Goal: Information Seeking & Learning: Learn about a topic

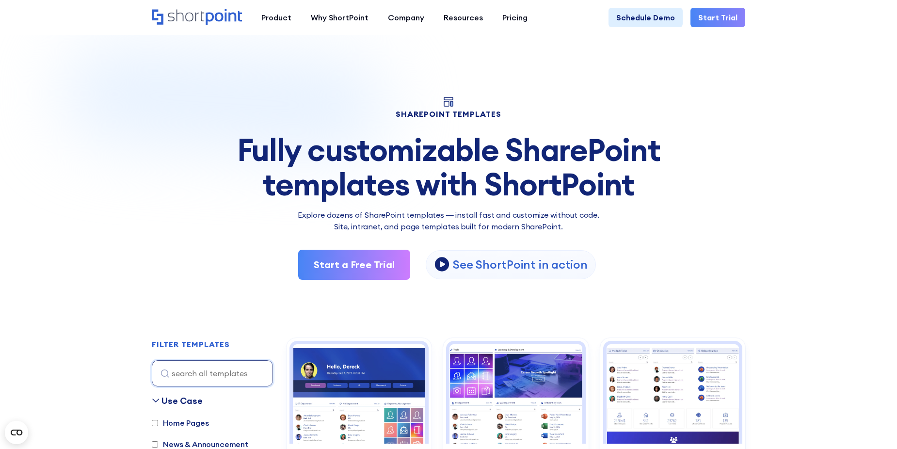
drag, startPoint x: 29, startPoint y: 105, endPoint x: 146, endPoint y: 140, distance: 122.4
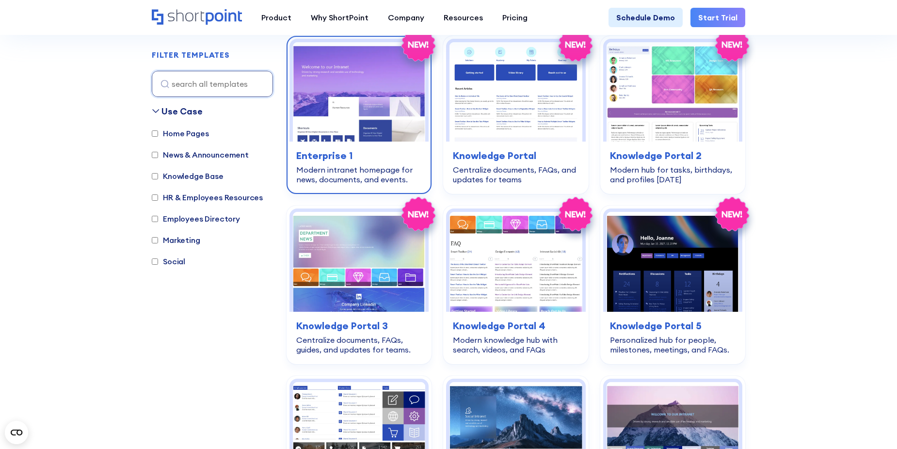
scroll to position [485, 0]
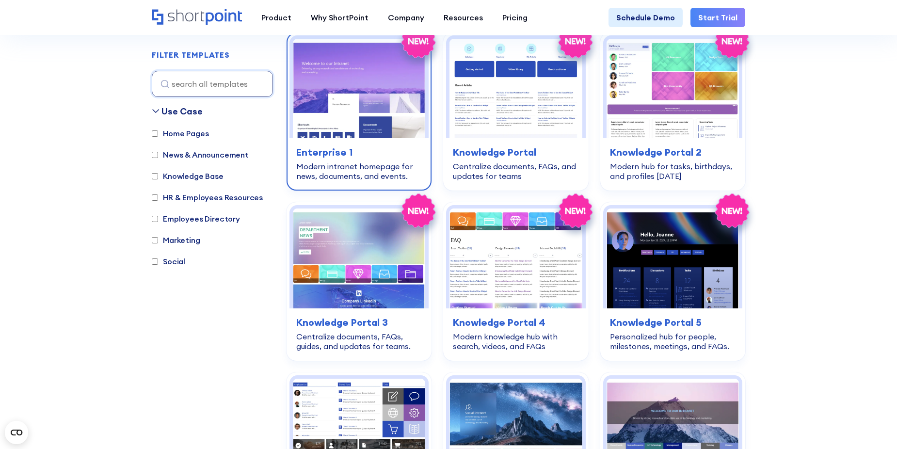
click at [353, 145] on h3 "Enterprise 1" at bounding box center [359, 152] width 126 height 15
click at [383, 145] on h3 "Enterprise 1" at bounding box center [359, 152] width 126 height 15
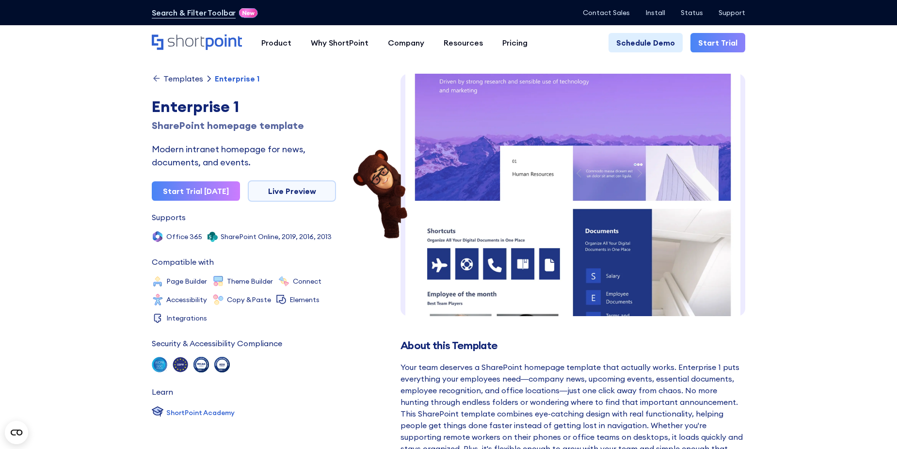
scroll to position [97, 0]
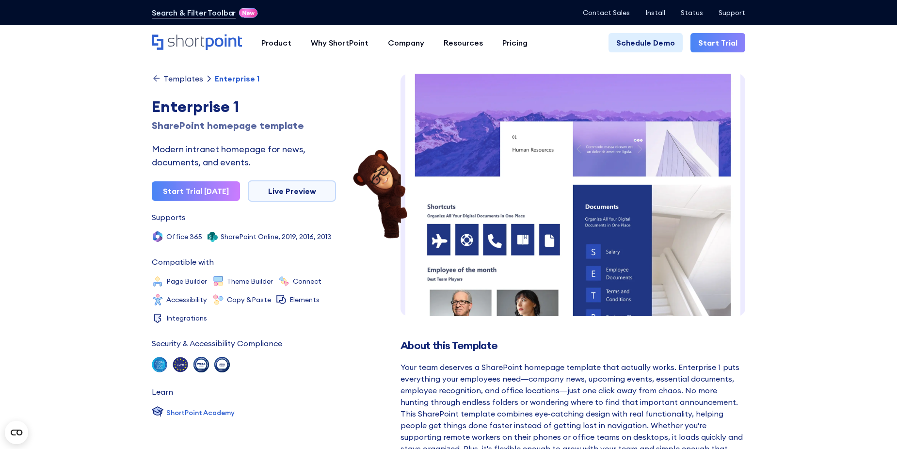
click at [152, 100] on div "Enterprise 1" at bounding box center [244, 106] width 184 height 23
click at [153, 100] on div "Enterprise 1" at bounding box center [244, 106] width 184 height 23
click at [189, 105] on div "Enterprise 1" at bounding box center [244, 106] width 184 height 23
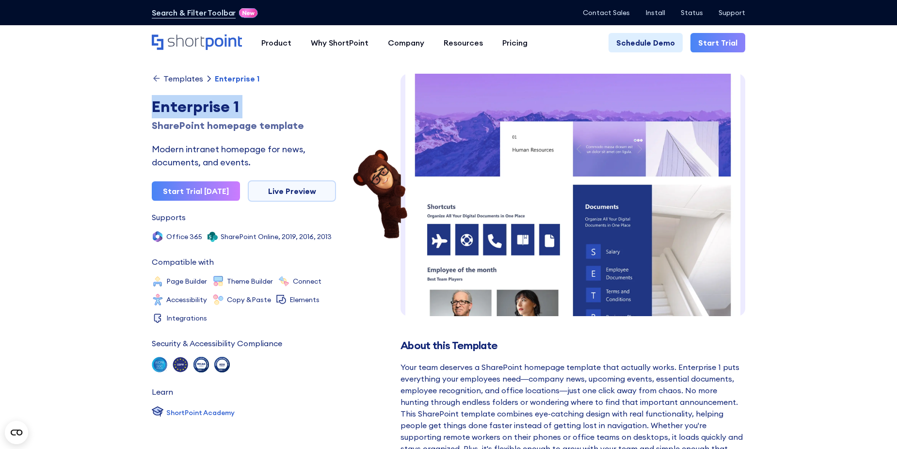
copy h1 "Enterprise 1"
